Goal: Task Accomplishment & Management: Complete application form

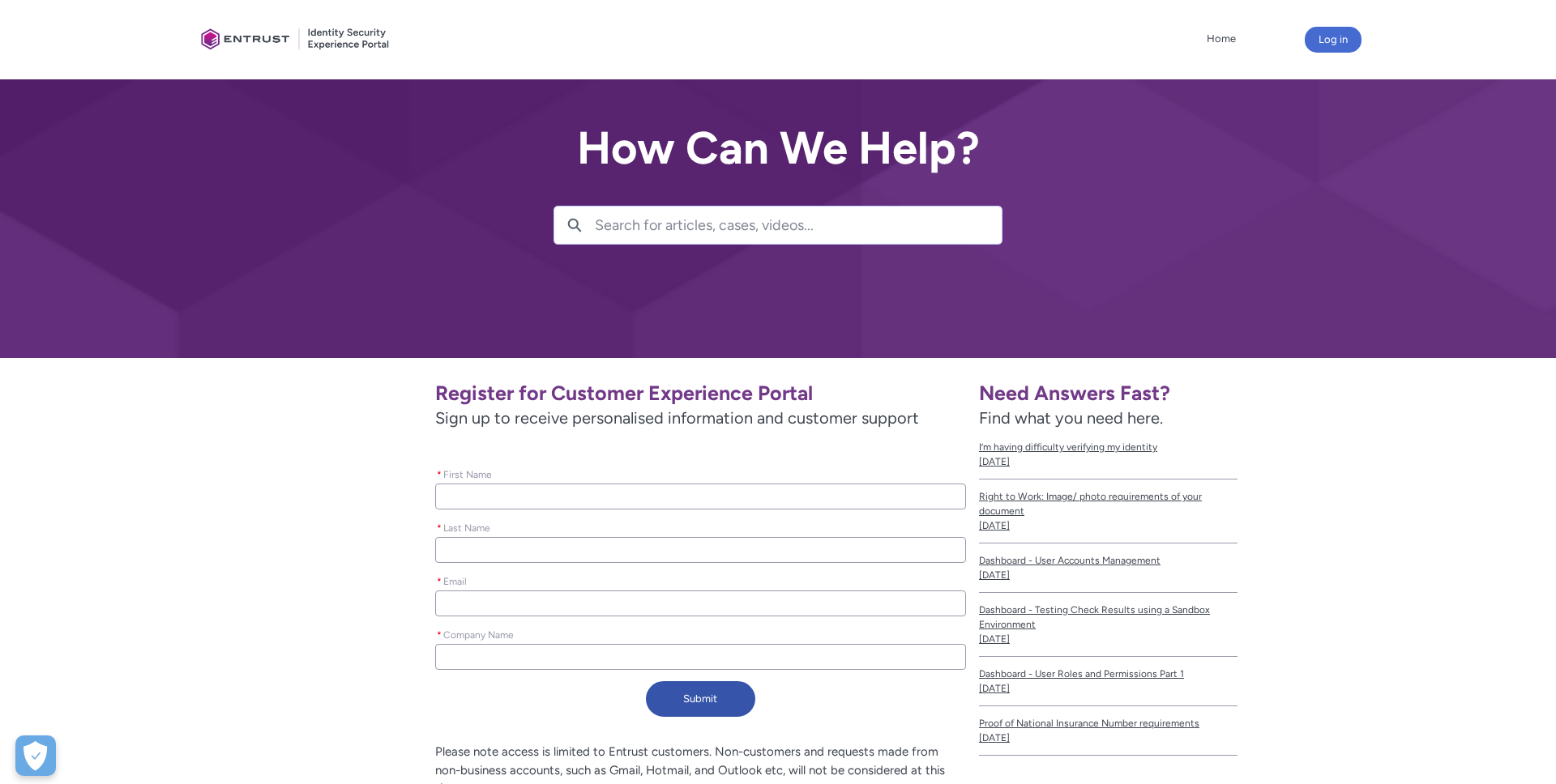
click at [702, 498] on input "* First Name" at bounding box center [700, 497] width 531 height 26
type lightning-primitive-input-simple "[PERSON_NAME]"
type lightning-primitive-input-simple "Lakoju"
type input "[PERSON_NAME]"
type input "Lakoju"
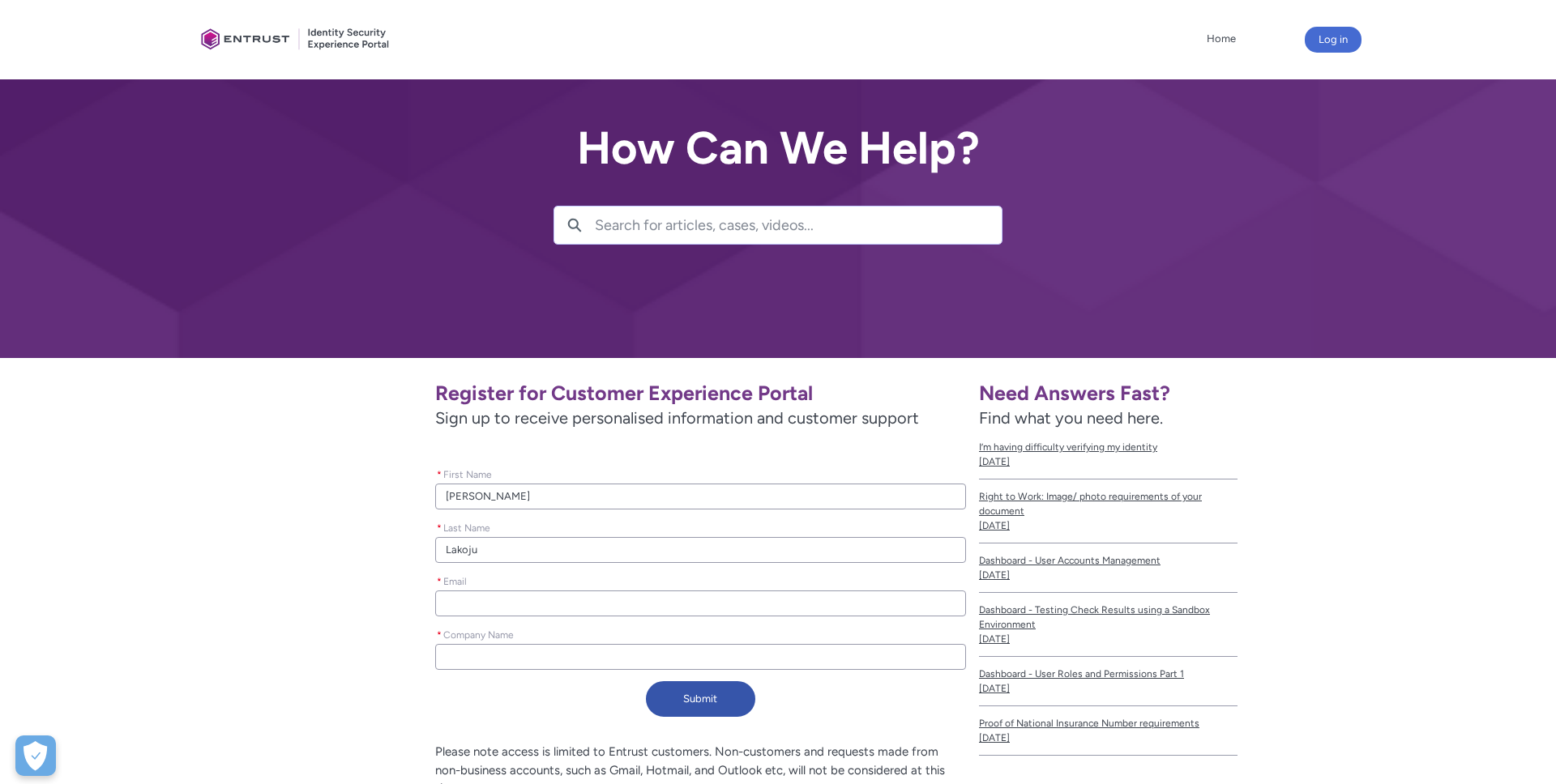
click at [522, 603] on input "* Email" at bounding box center [700, 603] width 531 height 26
type lightning-primitive-input-simple "s"
type input "s"
type lightning-primitive-input-simple "sc"
type input "sc"
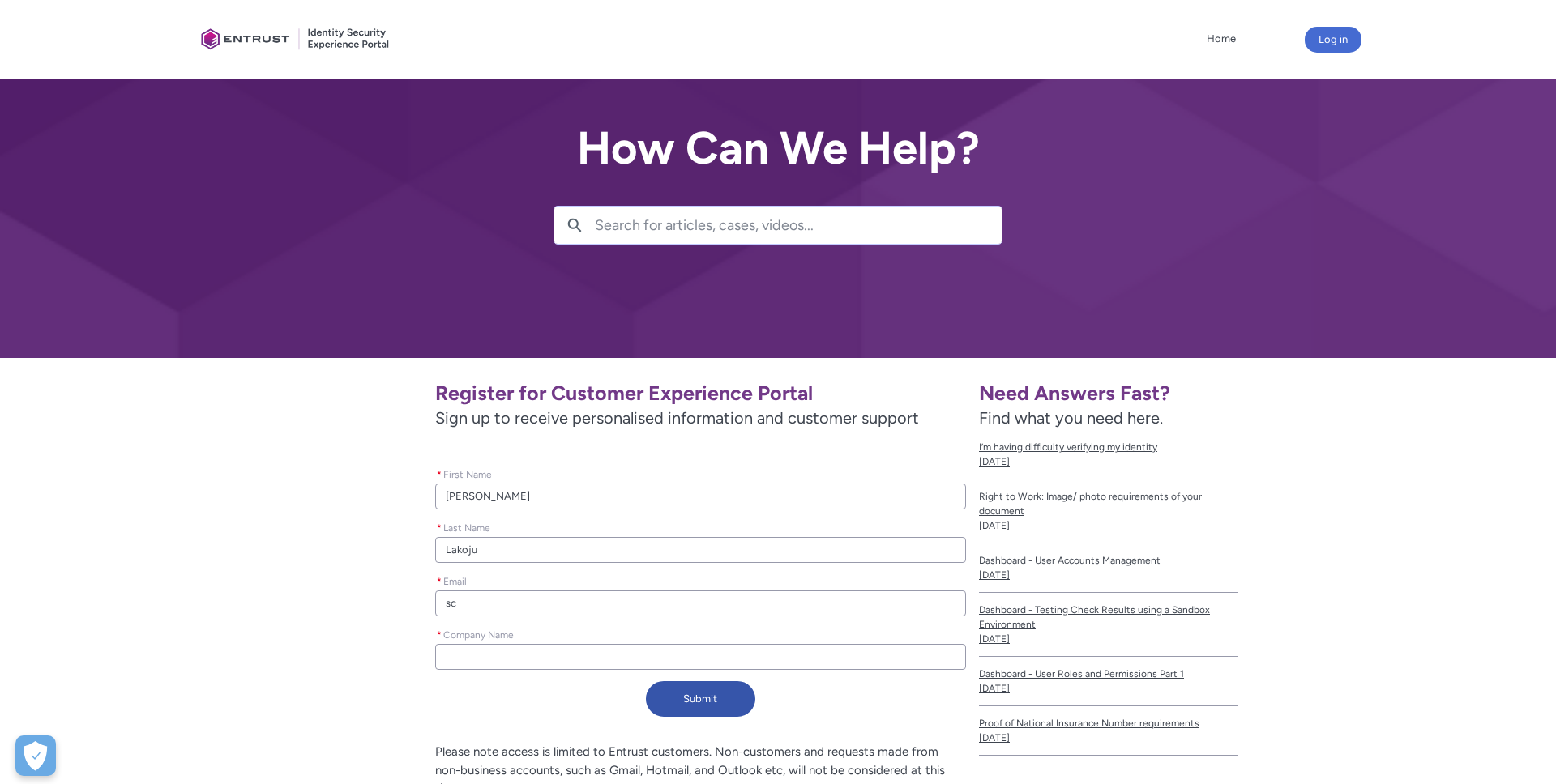
type lightning-primitive-input-simple "sce"
type input "sce"
type lightning-primitive-input-simple "scep"
type input "scep"
type lightning-primitive-input-simple "scept"
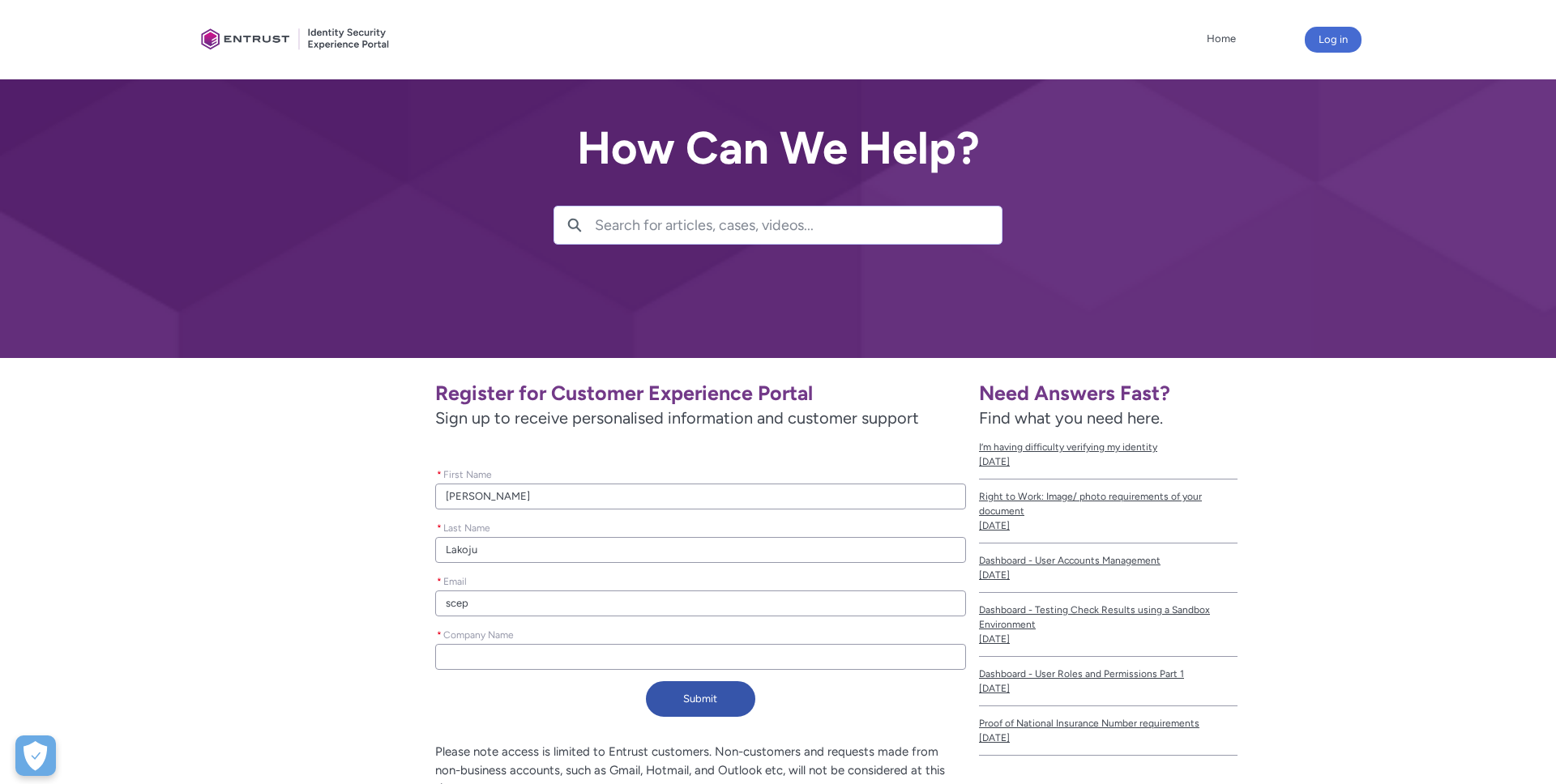
type input "scept"
type lightning-primitive-input-simple "scepto"
type input "scepto"
type lightning-primitive-input-simple "sceptor"
type input "sceptor"
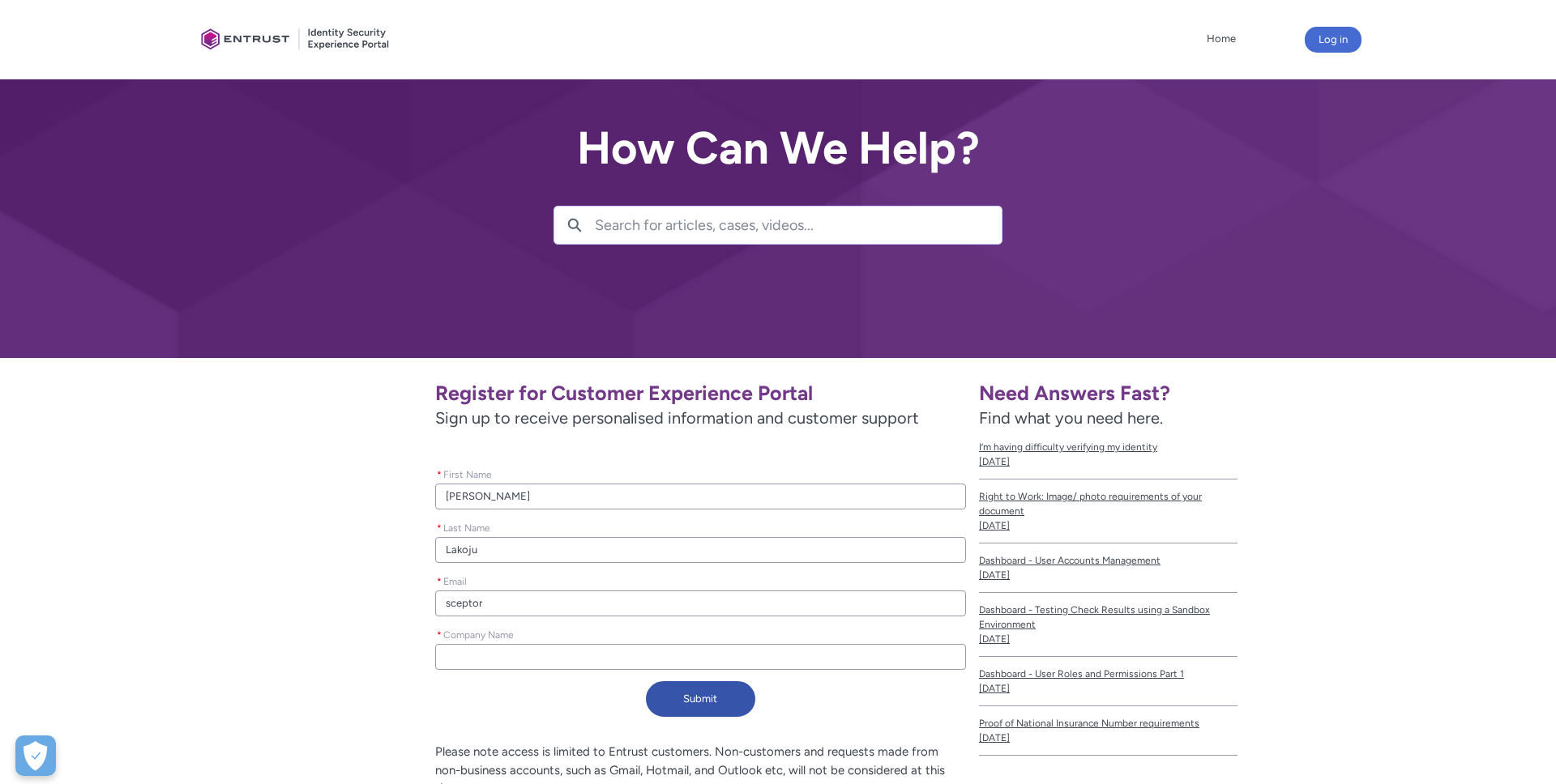
type lightning-primitive-input-simple "sceptorl"
type input "sceptorl"
